Goal: Information Seeking & Learning: Learn about a topic

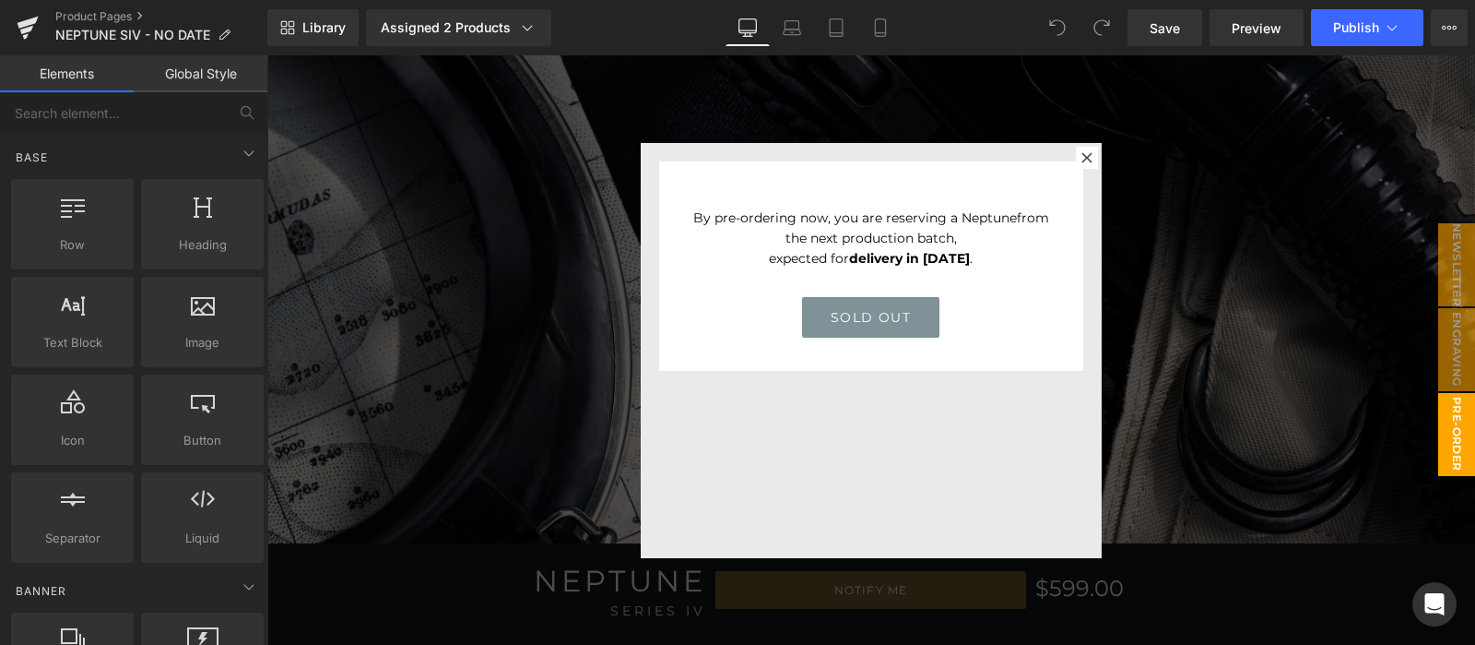
click at [1179, 335] on div at bounding box center [871, 349] width 1209 height 589
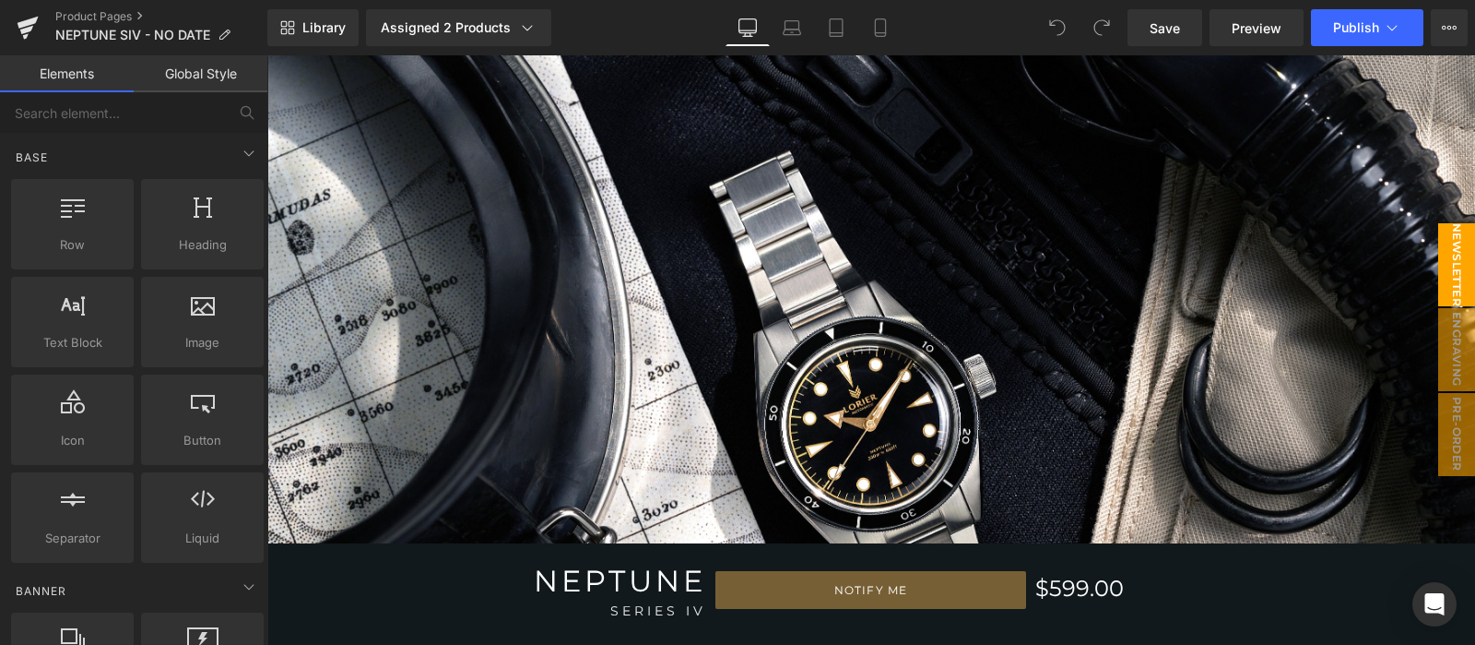
click at [1439, 270] on span "NEWSLETTER" at bounding box center [1457, 264] width 37 height 83
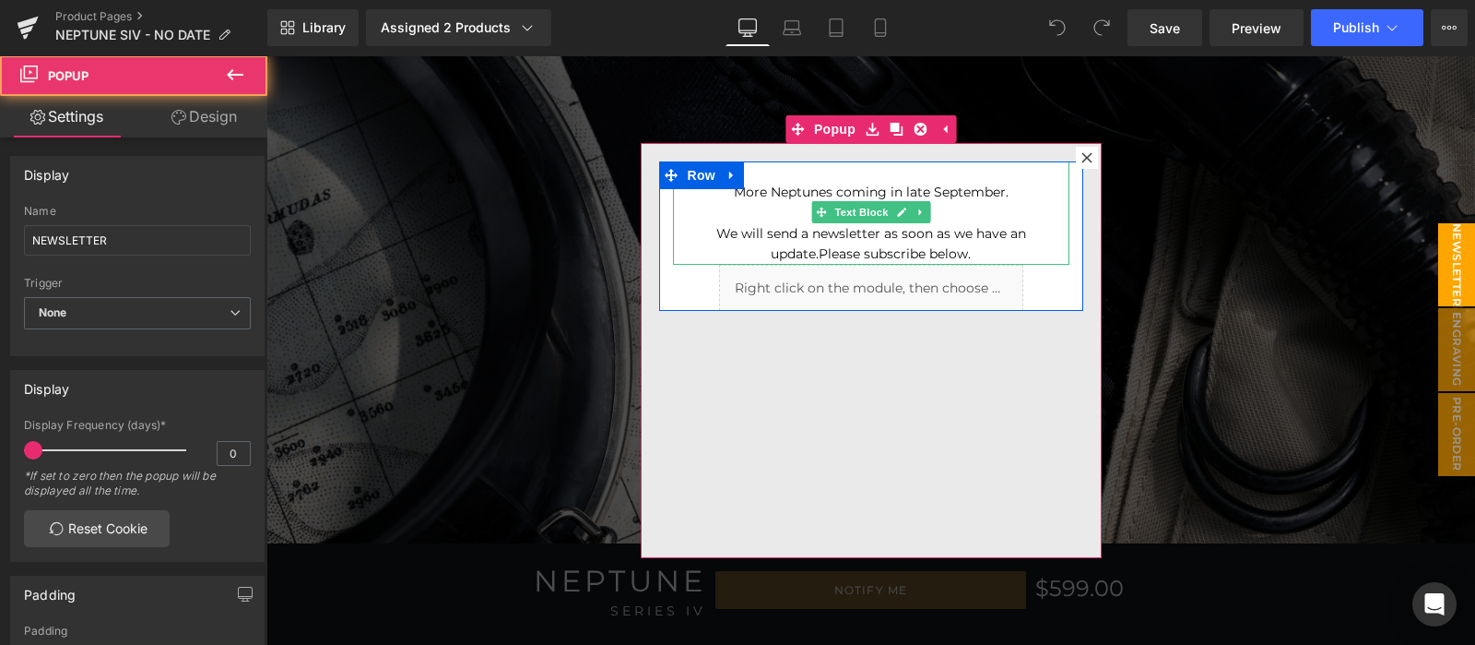
click at [1000, 200] on div "More Neptunes coming in late September." at bounding box center [872, 192] width 360 height 20
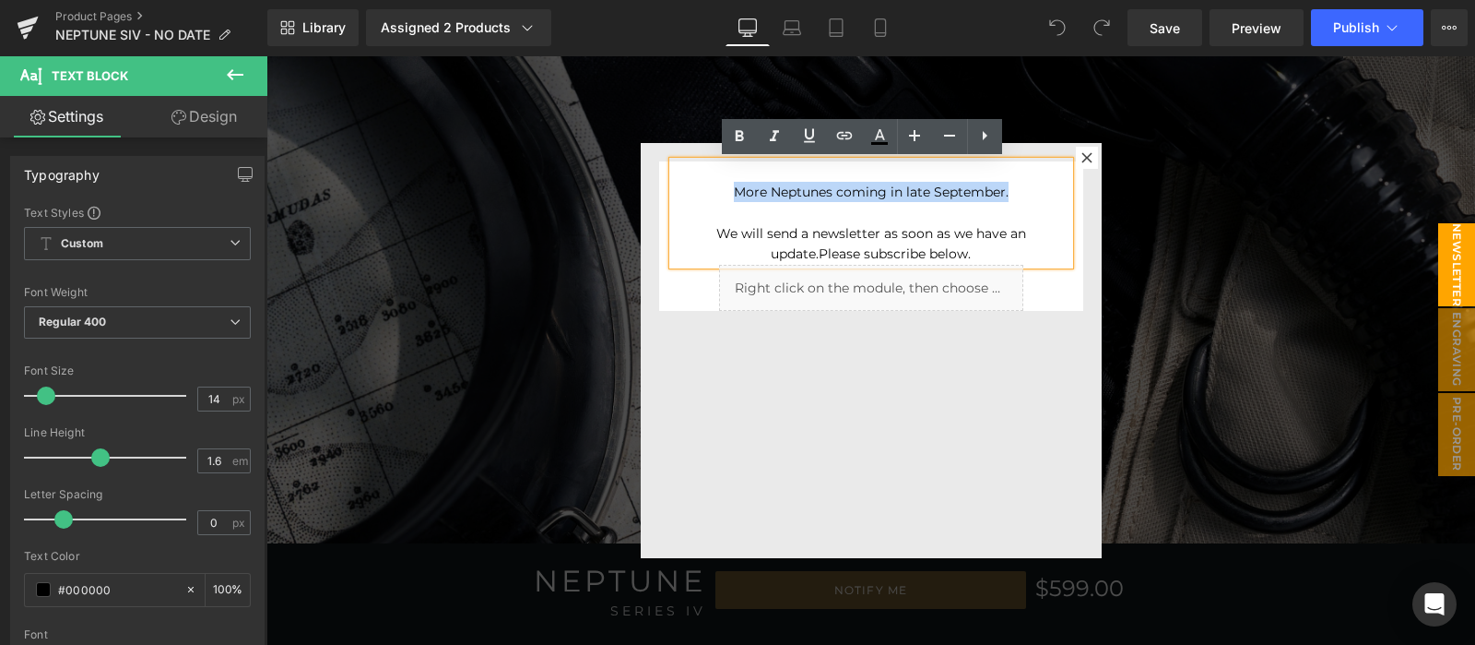
drag, startPoint x: 1002, startPoint y: 191, endPoint x: 728, endPoint y: 196, distance: 274.9
click at [728, 196] on div "More Neptunes coming in late September." at bounding box center [872, 192] width 360 height 20
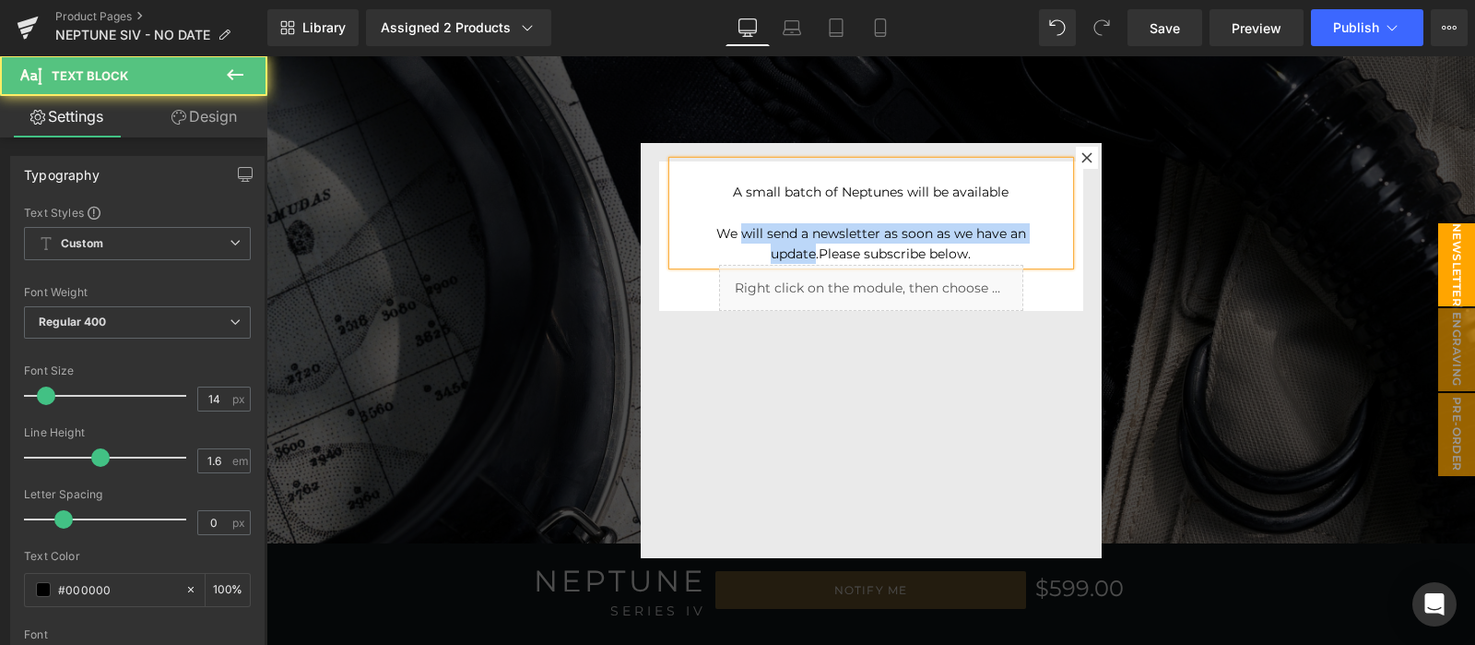
drag, startPoint x: 805, startPoint y: 251, endPoint x: 716, endPoint y: 235, distance: 90.8
click at [718, 236] on p "We will send a newsletter as soon as we have an update. Please subscribe below." at bounding box center [872, 243] width 360 height 41
click at [708, 233] on p "We will send a newsletter as soon as we have an update. Please subscribe below." at bounding box center [872, 243] width 360 height 41
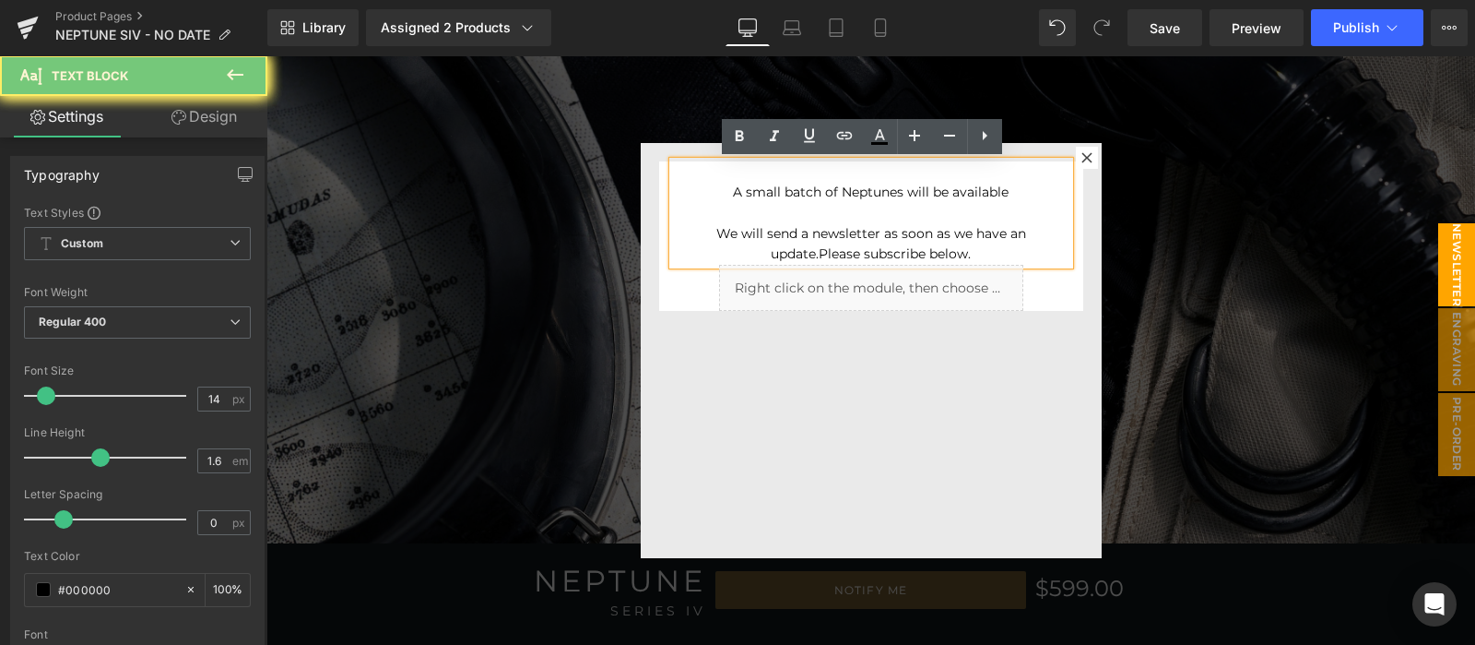
click at [708, 233] on p "We will send a newsletter as soon as we have an update. Please subscribe below." at bounding box center [872, 243] width 360 height 41
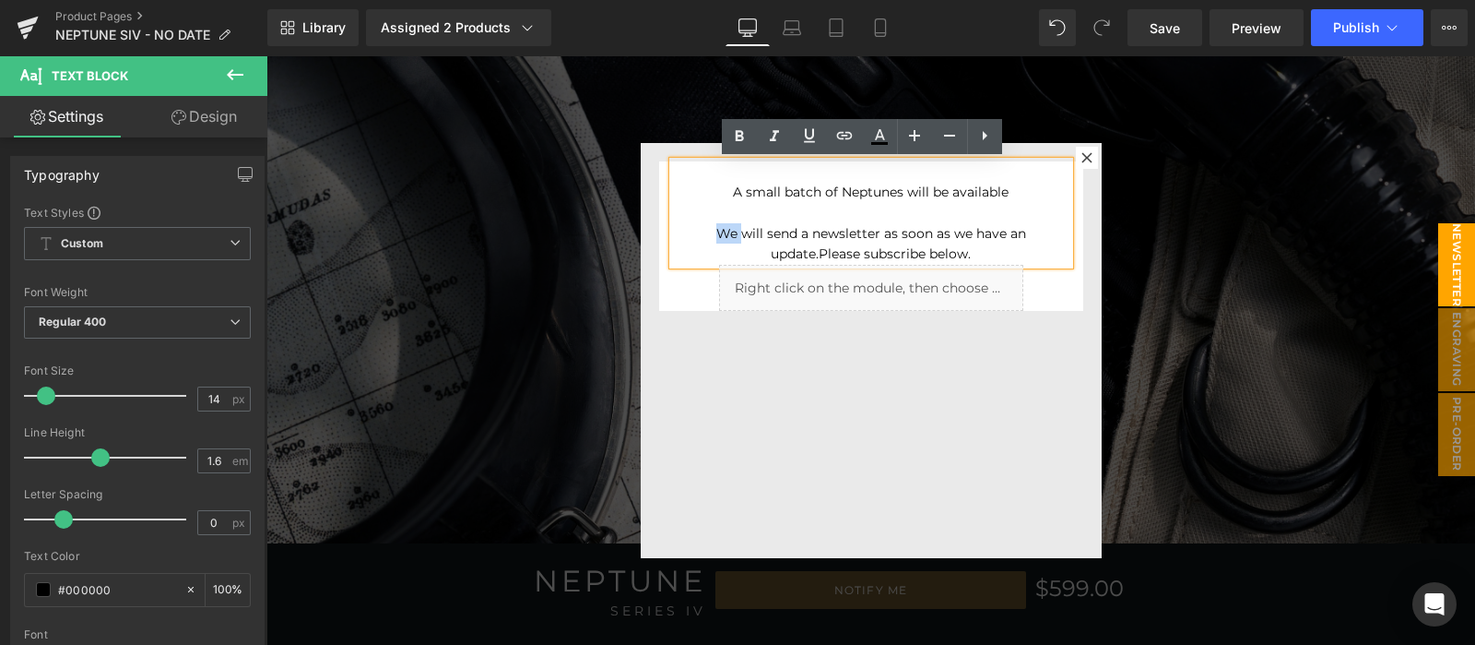
drag, startPoint x: 811, startPoint y: 253, endPoint x: 708, endPoint y: 234, distance: 104.0
click at [708, 234] on p "We will send a newsletter as soon as we have an update. Please subscribe below." at bounding box center [872, 243] width 360 height 41
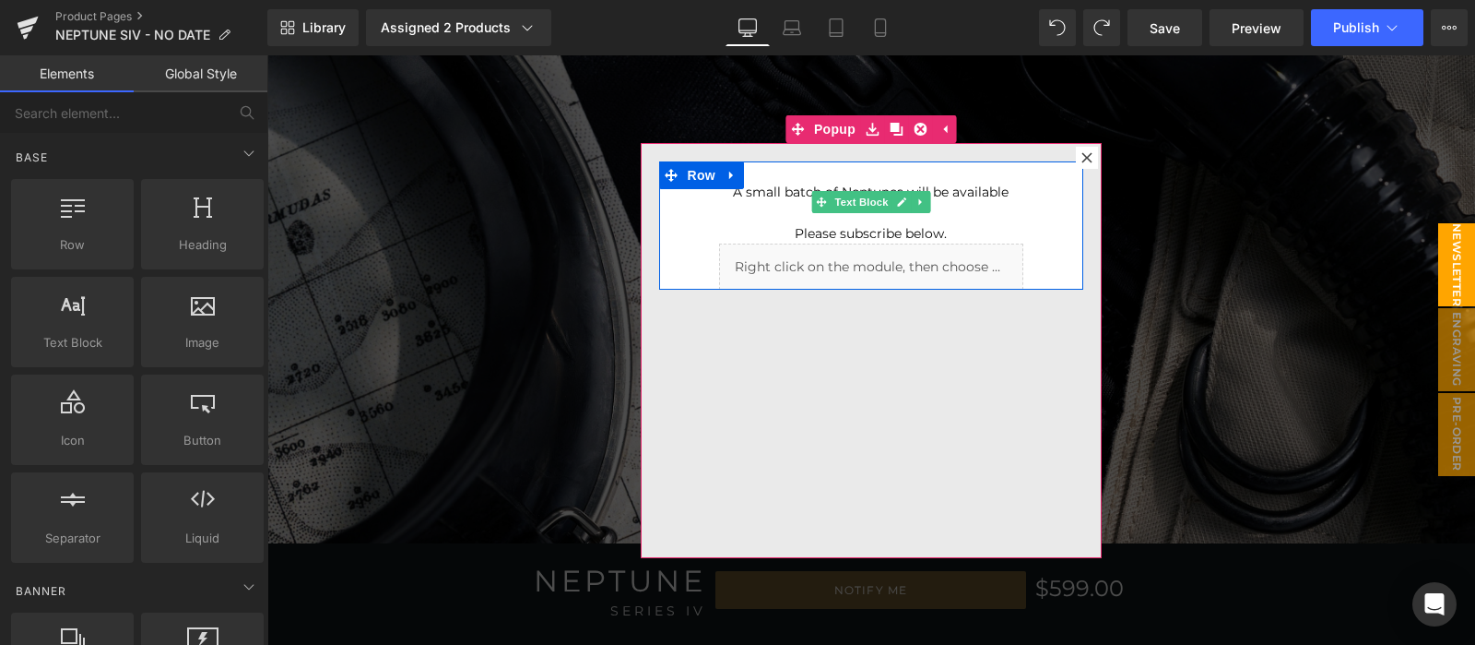
click at [895, 231] on span "Please subscribe below." at bounding box center [871, 233] width 152 height 17
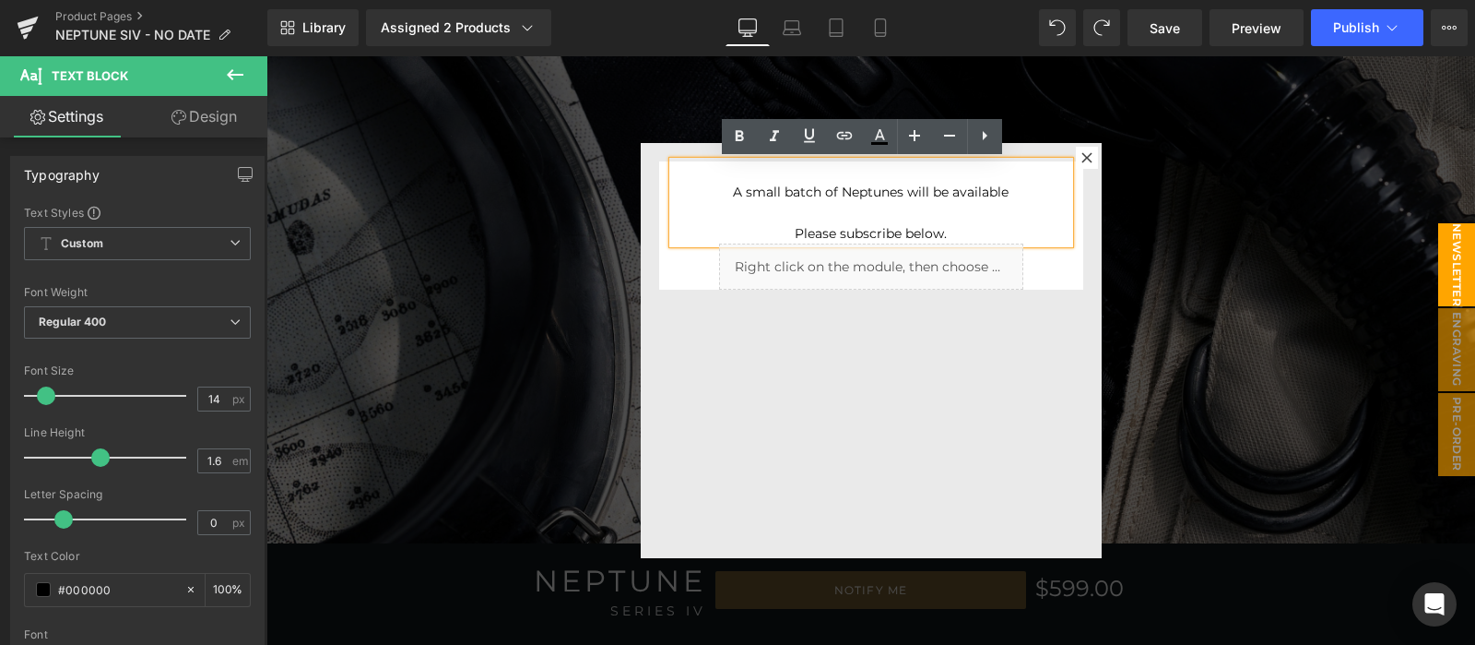
click at [892, 231] on span "Please subscribe below." at bounding box center [871, 233] width 152 height 17
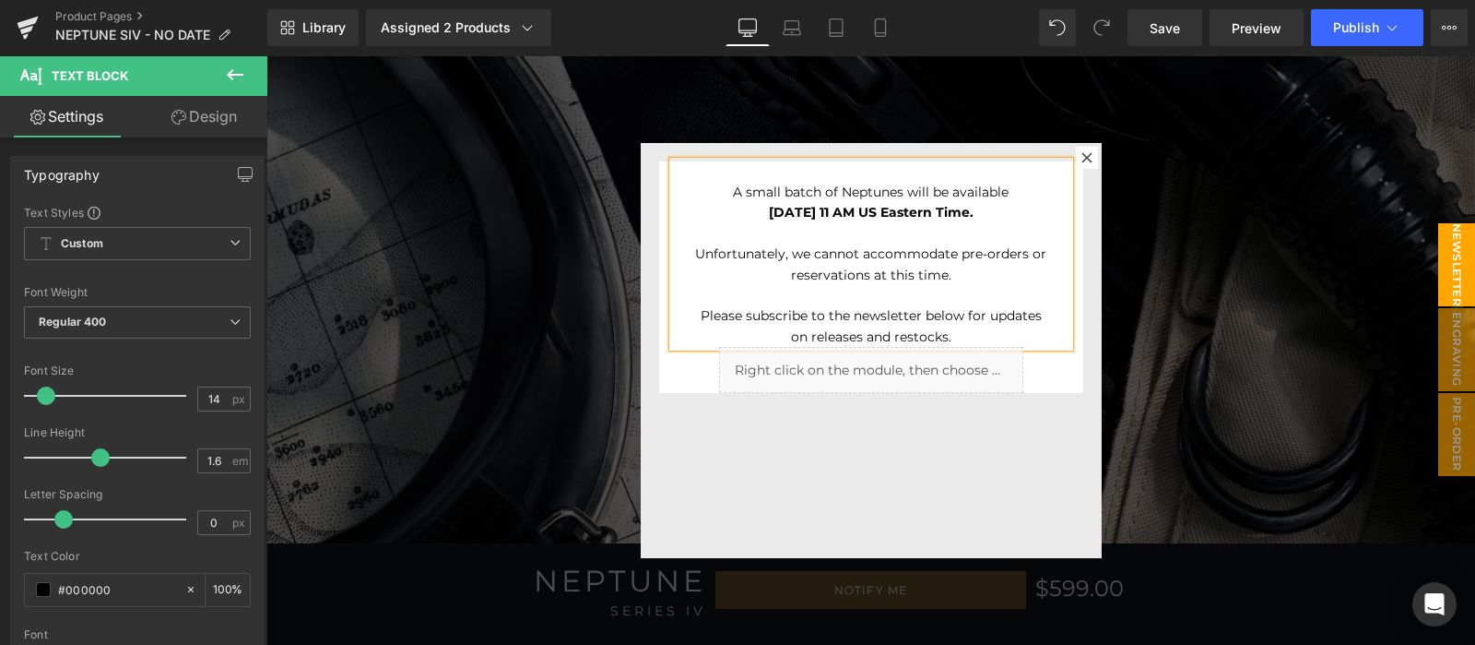
click at [861, 276] on div "Unfortunately, we cannot accommodate pre-orders or reservations at this time." at bounding box center [872, 263] width 360 height 41
click at [1157, 30] on span "Save" at bounding box center [1165, 27] width 30 height 19
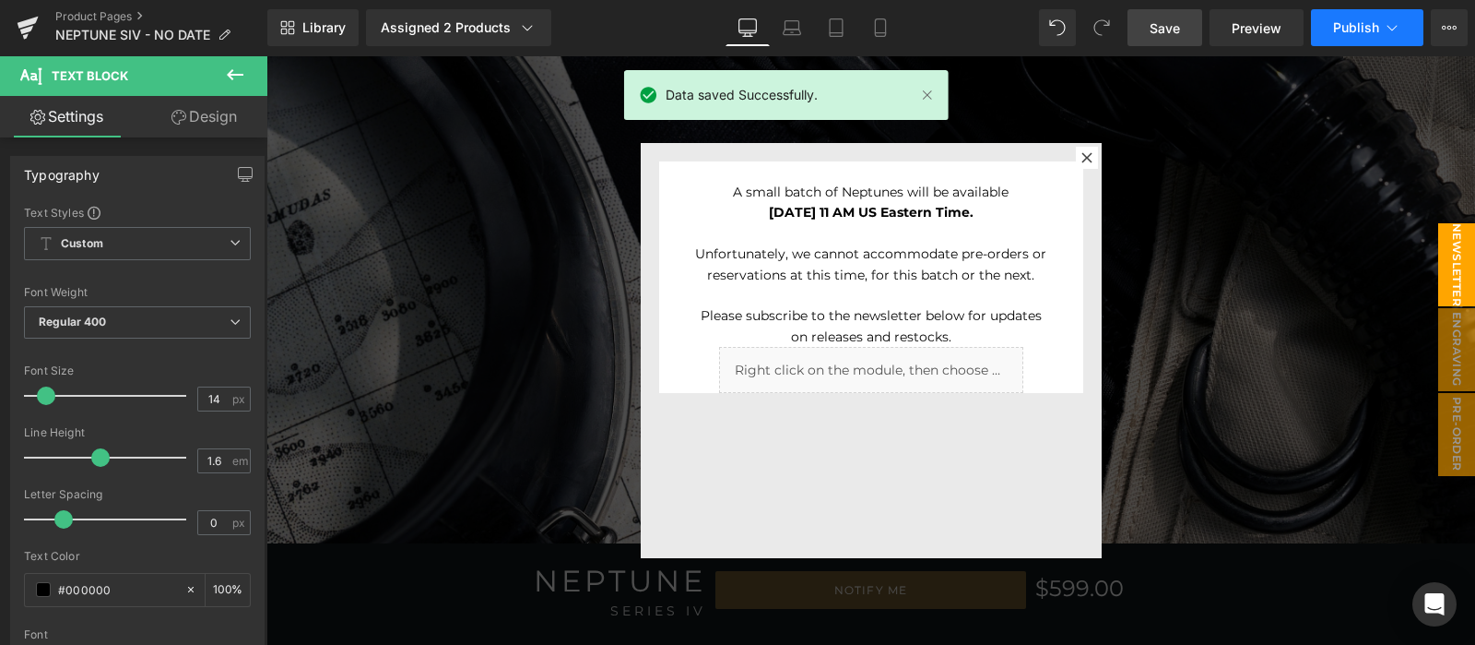
click at [1351, 15] on button "Publish" at bounding box center [1367, 27] width 113 height 37
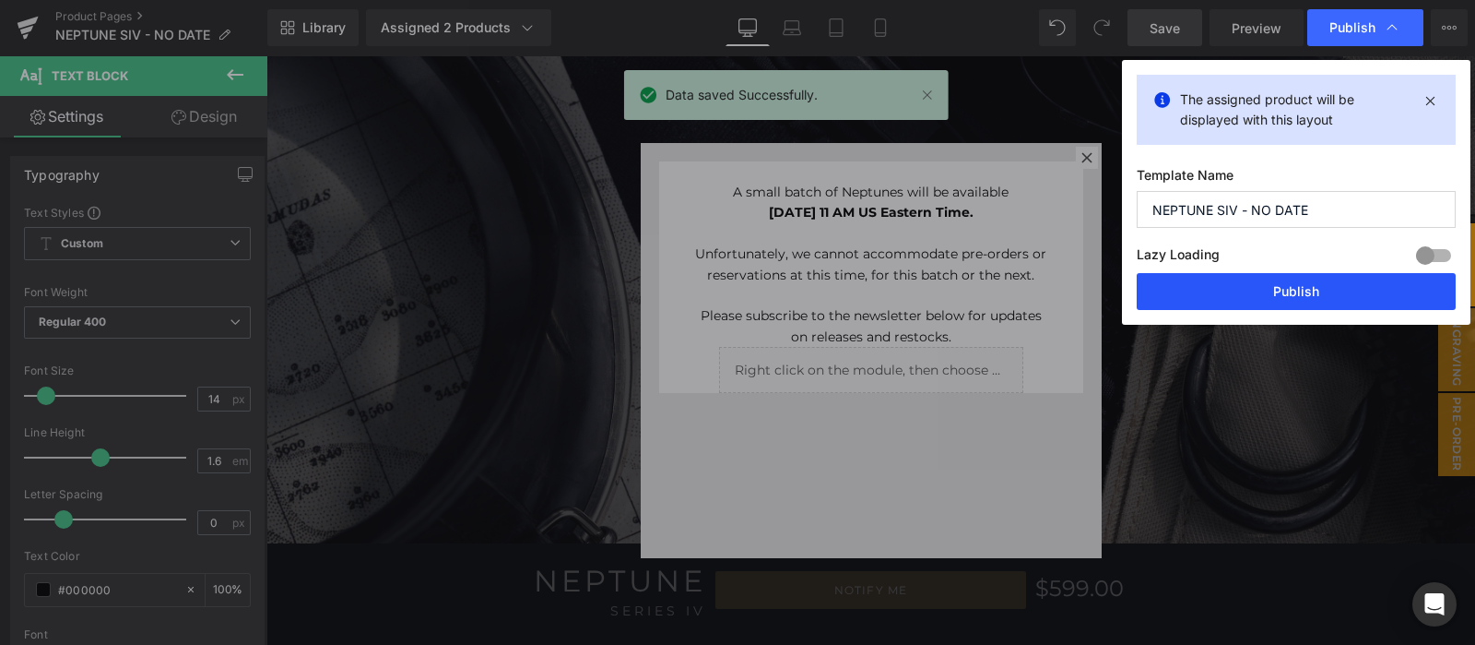
click at [1301, 302] on button "Publish" at bounding box center [1296, 291] width 319 height 37
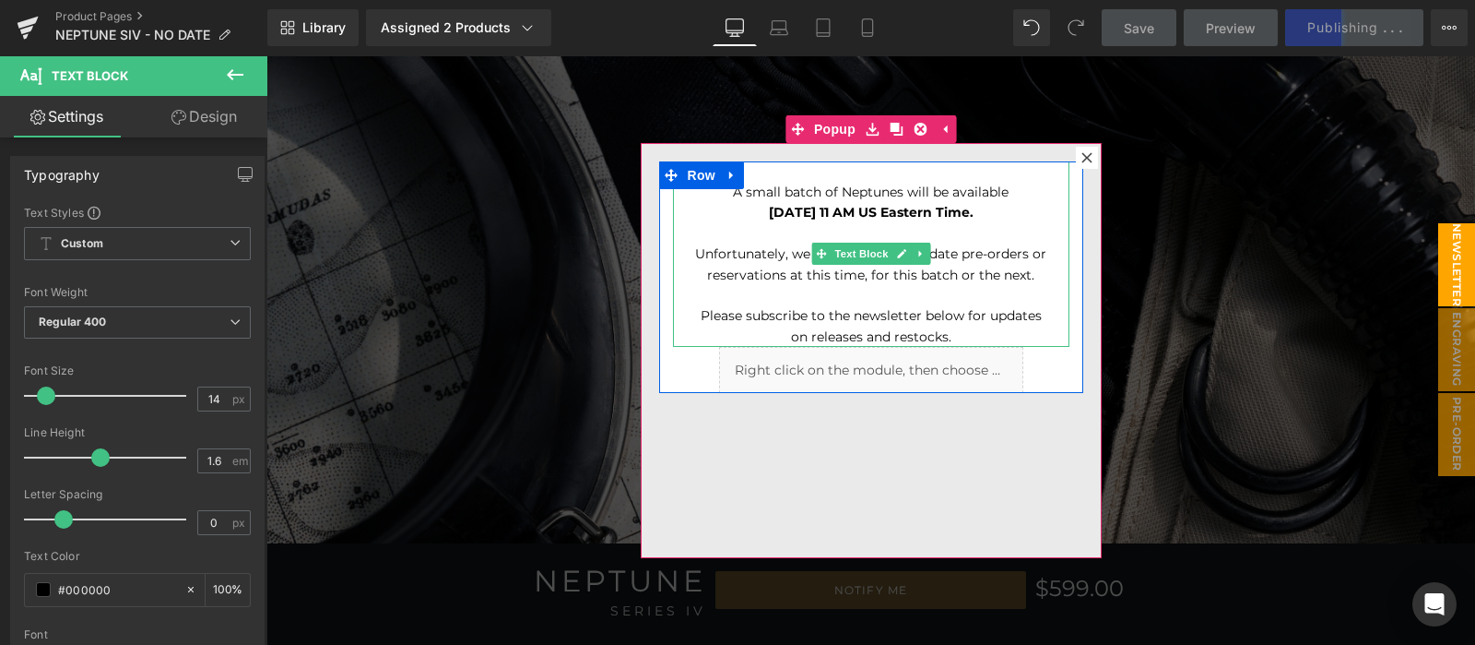
drag, startPoint x: 1047, startPoint y: 209, endPoint x: 690, endPoint y: 209, distance: 356.9
click at [690, 209] on div "A small batch of Neptunes will be available [DATE] 11 AM US Eastern Time. Unfor…" at bounding box center [871, 254] width 397 height 186
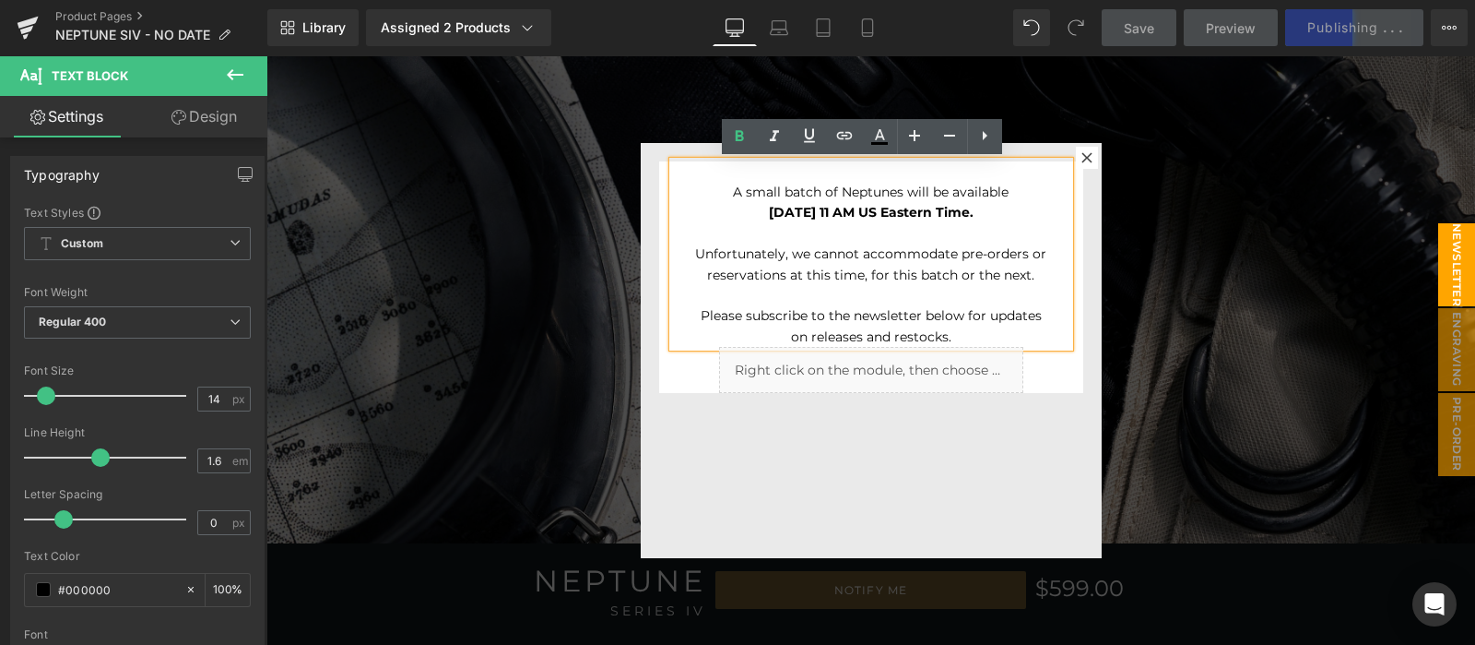
copy strong "[DATE] 11 AM US Eastern Time."
